Goal: Find specific page/section: Find specific page/section

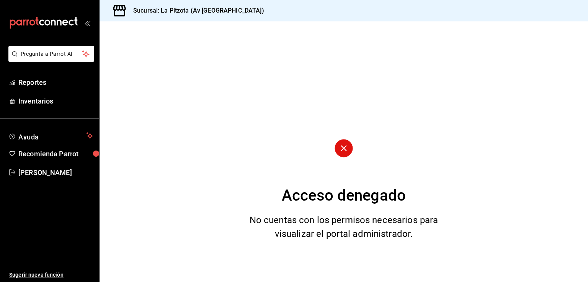
click at [347, 149] on circle at bounding box center [343, 148] width 18 height 18
click at [347, 148] on circle at bounding box center [343, 148] width 18 height 18
click at [53, 104] on span "Inventarios" at bounding box center [55, 101] width 75 height 10
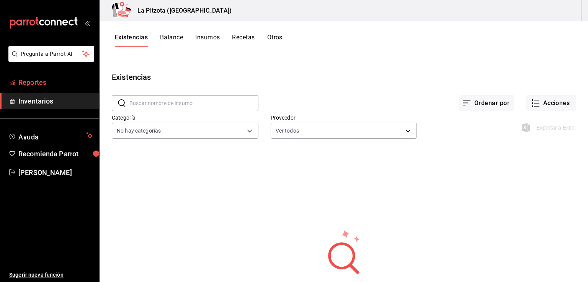
click at [65, 83] on span "Reportes" at bounding box center [55, 82] width 75 height 10
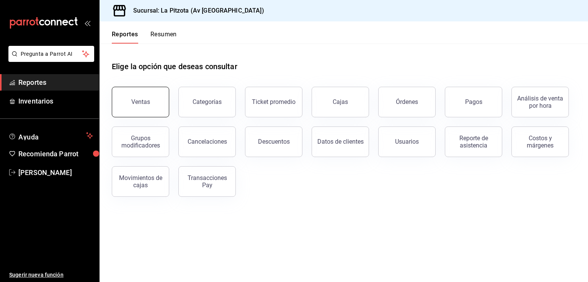
click at [148, 99] on div "Ventas" at bounding box center [140, 101] width 19 height 7
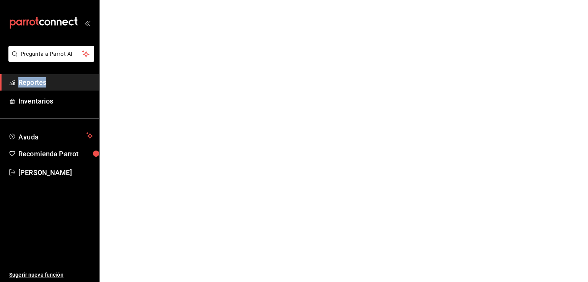
click at [148, 0] on html "Pregunta a Parrot AI Reportes Inventarios Ayuda Recomienda Parrot [PERSON_NAME]…" at bounding box center [294, 0] width 588 height 0
